Goal: Feedback & Contribution: Submit feedback/report problem

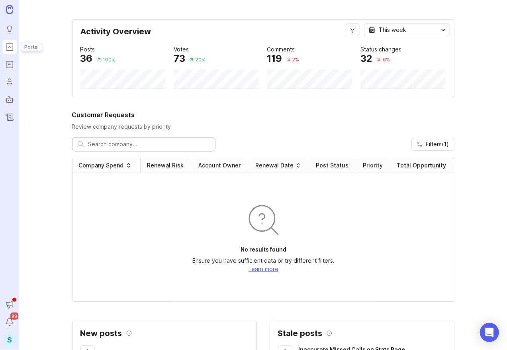
click at [10, 49] on icon "Portal" at bounding box center [9, 47] width 9 height 10
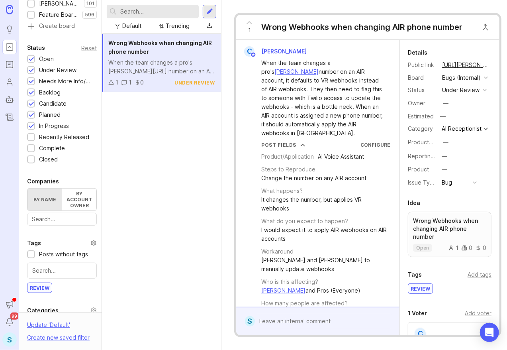
scroll to position [221, 0]
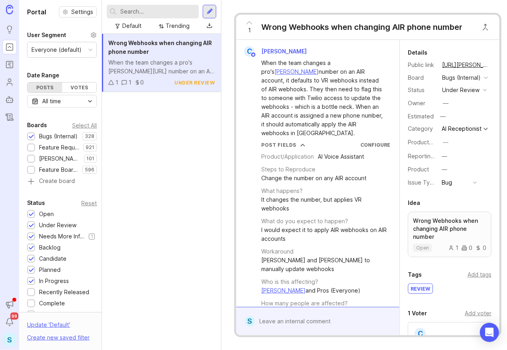
scroll to position [88, 0]
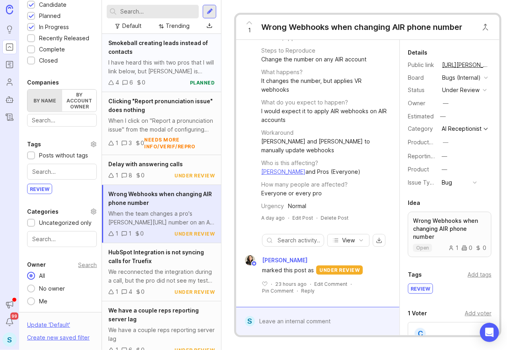
click at [148, 67] on div "I have heard this with two pros that I will link below, but [PERSON_NAME] is cr…" at bounding box center [161, 67] width 106 height 18
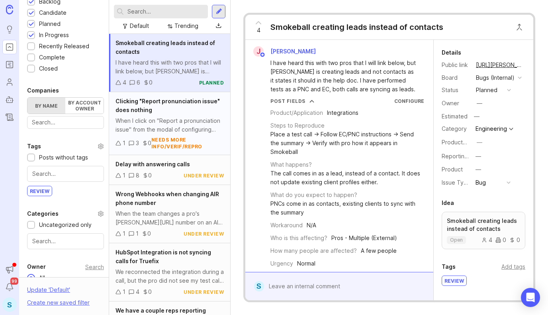
scroll to position [40, 0]
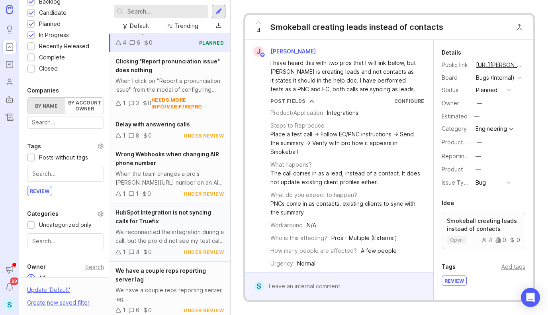
click at [158, 234] on div "We reconnected the integration during a call, but the pro did not see my test c…" at bounding box center [169, 236] width 108 height 18
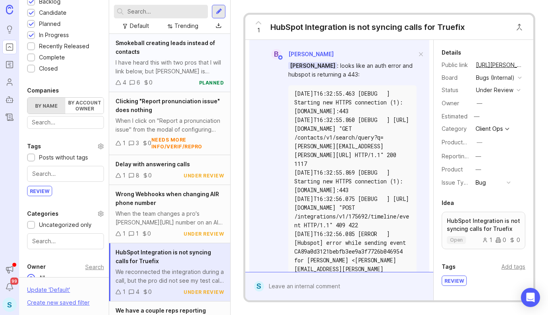
click at [154, 54] on div "Smokeball creating leads instead of contacts" at bounding box center [169, 48] width 108 height 18
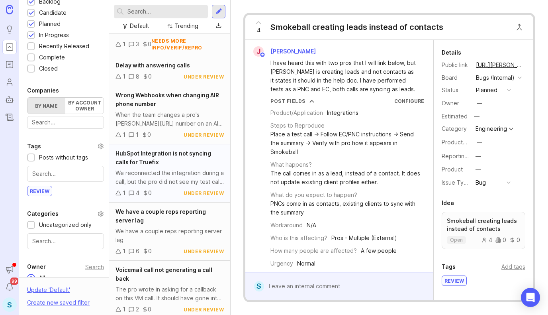
scroll to position [102, 0]
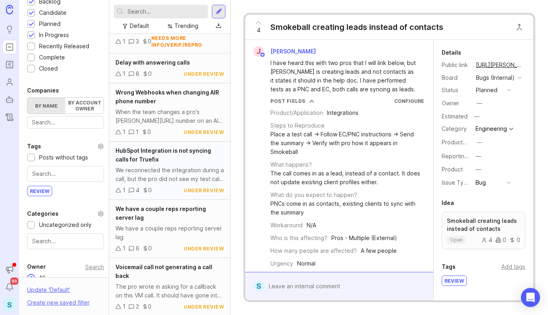
click at [149, 177] on div "We reconnected the integration during a call, but the pro did not see my test c…" at bounding box center [169, 175] width 108 height 18
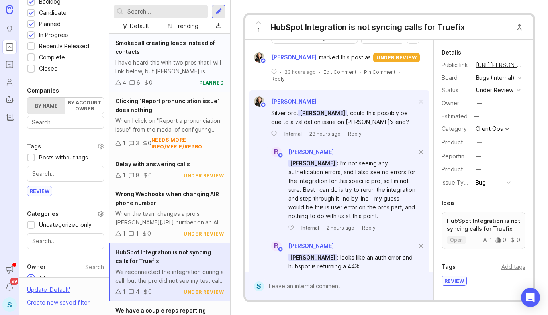
click at [154, 54] on div "Smokeball creating leads instead of contacts" at bounding box center [169, 48] width 108 height 18
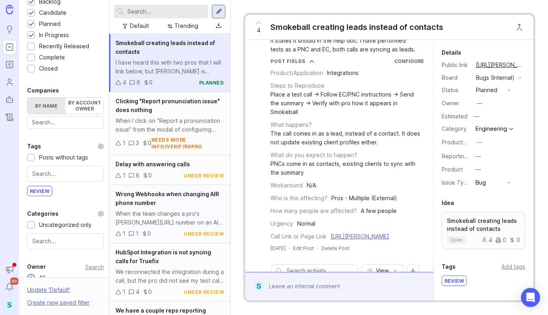
click at [148, 203] on span "Wrong Webhooks when changing AIR phone number" at bounding box center [167, 198] width 104 height 16
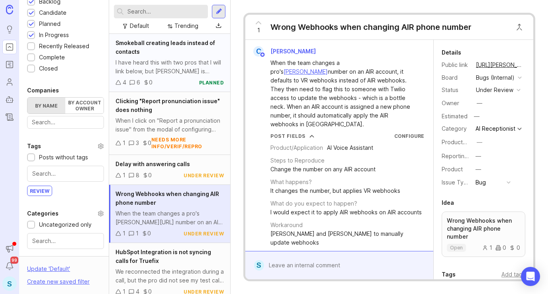
click at [160, 67] on div "I have heard this with two pros that I will link below, but Smokeball is creati…" at bounding box center [169, 67] width 108 height 18
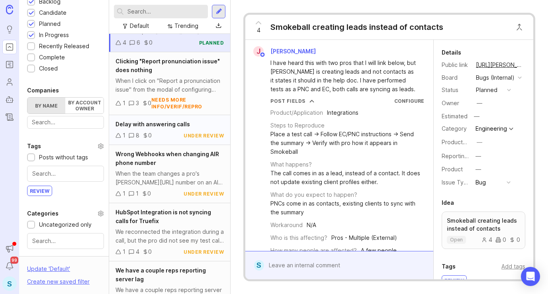
click at [164, 131] on div "1 8 0 under review" at bounding box center [169, 135] width 108 height 9
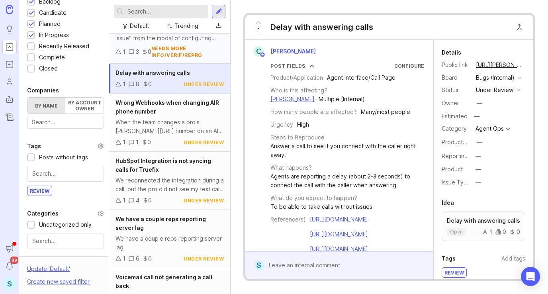
scroll to position [122, 0]
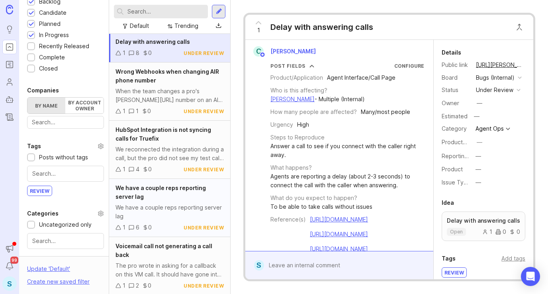
click at [161, 200] on div "We have a couple reps reporting server lag We have a couple reps reporting serv…" at bounding box center [169, 208] width 121 height 58
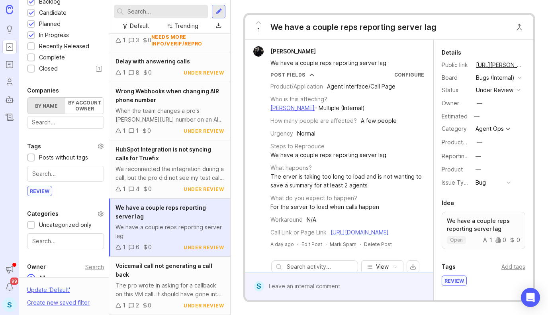
scroll to position [102, 0]
